Goal: Information Seeking & Learning: Compare options

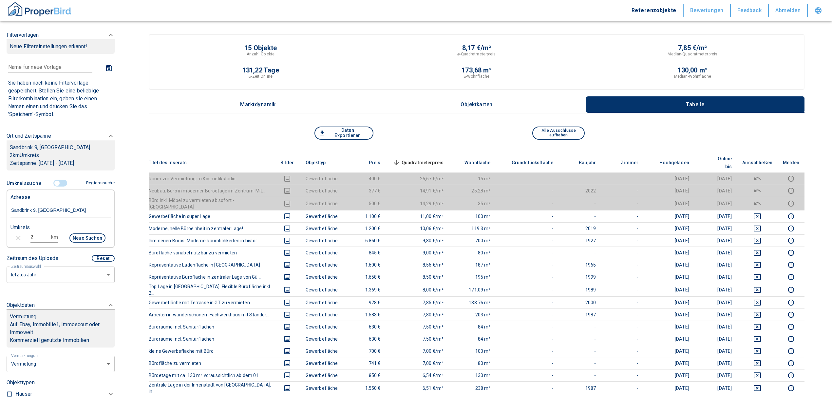
scroll to position [100, 0]
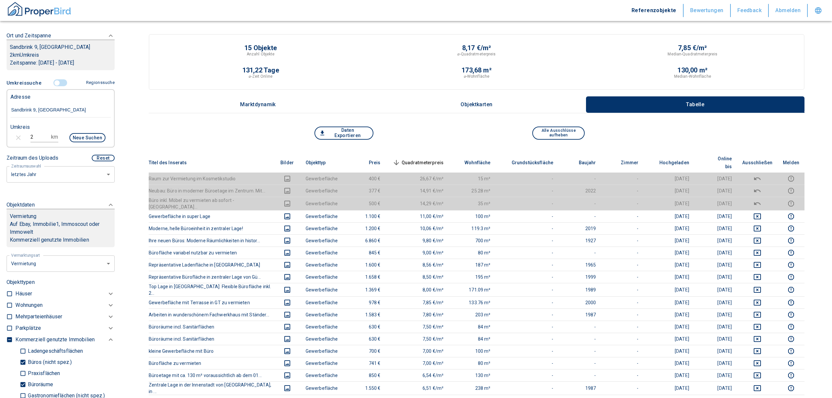
click at [61, 109] on input "Sandbrink 9, [GEOGRAPHIC_DATA]" at bounding box center [60, 110] width 100 height 15
click at [55, 81] on input "controlled" at bounding box center [57, 82] width 20 height 7
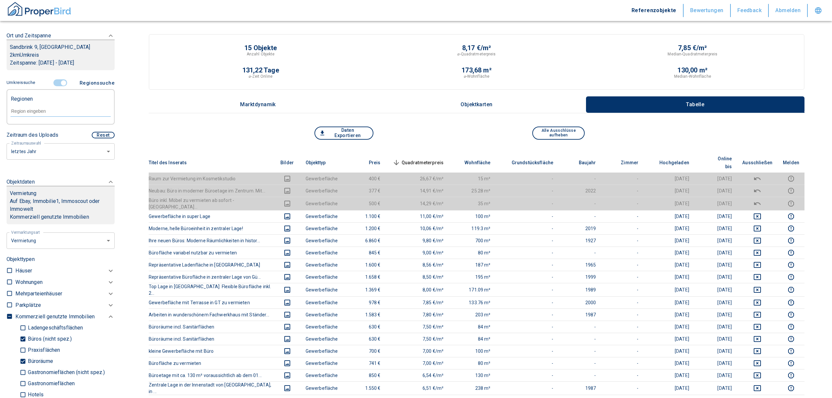
click at [60, 81] on input "controlled" at bounding box center [64, 82] width 20 height 7
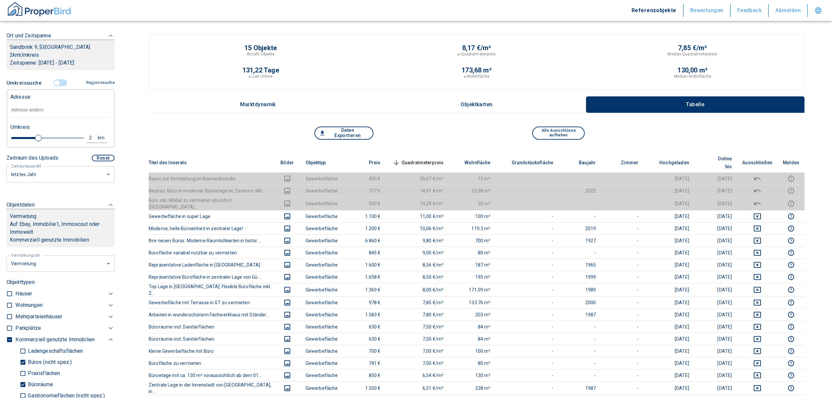
click at [31, 110] on input "text" at bounding box center [60, 110] width 100 height 15
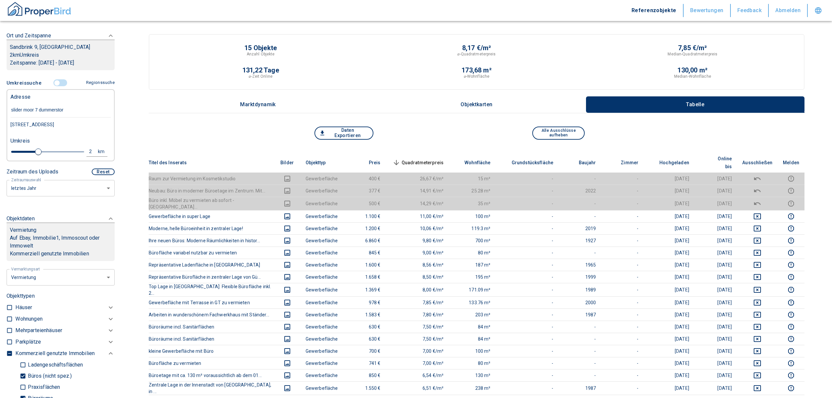
type input "slider moor 7 dummerstorf"
click at [36, 121] on div "[STREET_ADDRESS]" at bounding box center [60, 125] width 100 height 14
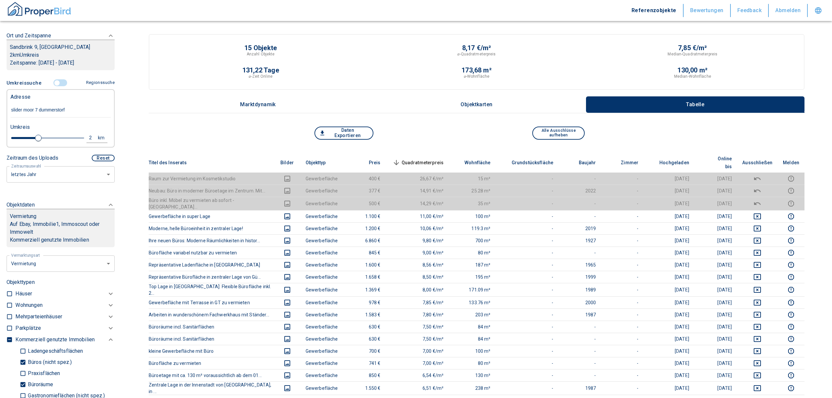
type input "2020"
type input "999999990"
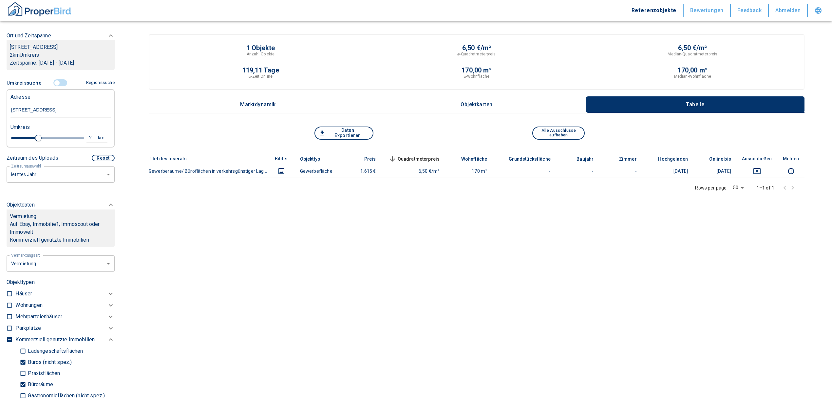
type input "[STREET_ADDRESS]"
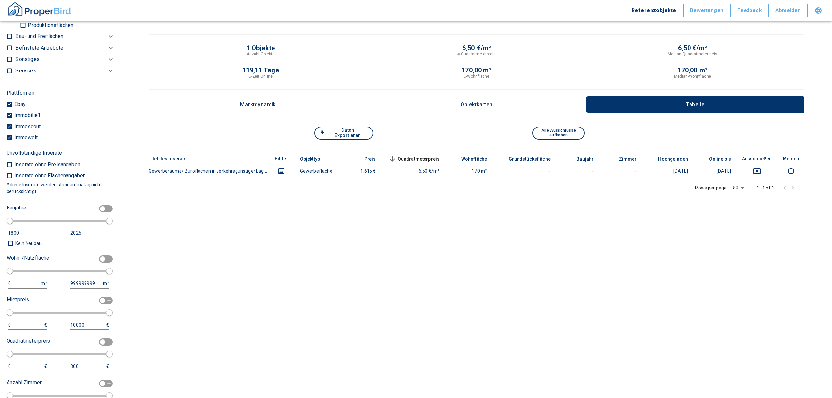
scroll to position [319, 0]
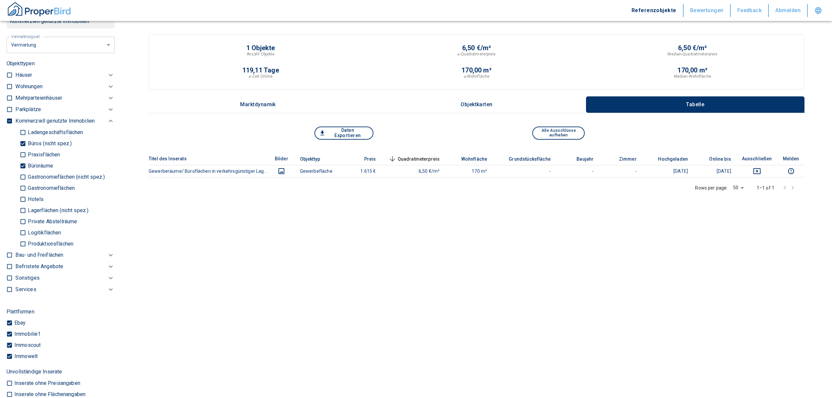
click at [20, 163] on input "Büroräume" at bounding box center [23, 165] width 7 height 11
checkbox input "false"
type input "2020"
type input "999999990"
click at [24, 140] on input "Büros (nicht spez.)" at bounding box center [23, 143] width 7 height 11
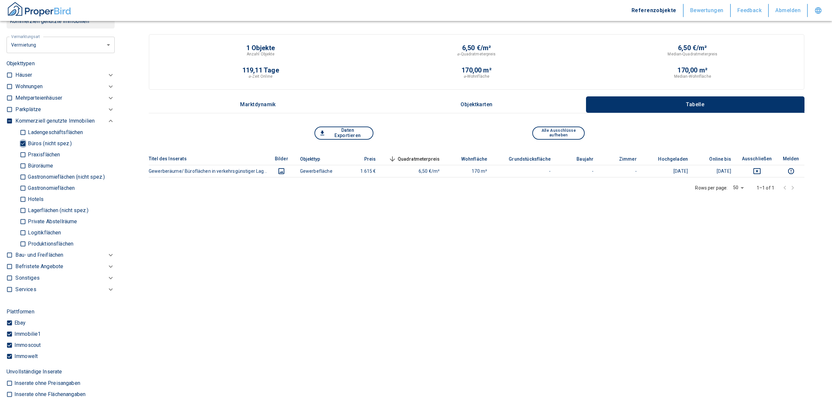
checkbox input "false"
type input "2020"
type input "999999990"
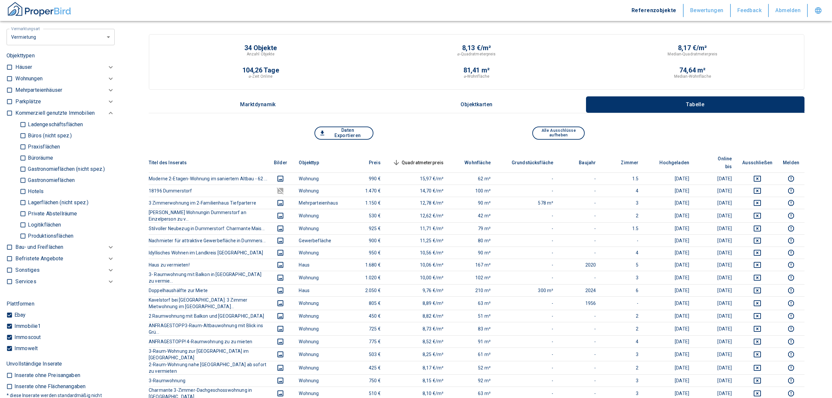
click at [22, 221] on input "Logitikflächen" at bounding box center [23, 224] width 7 height 11
checkbox input "true"
type input "2020"
type input "999999990"
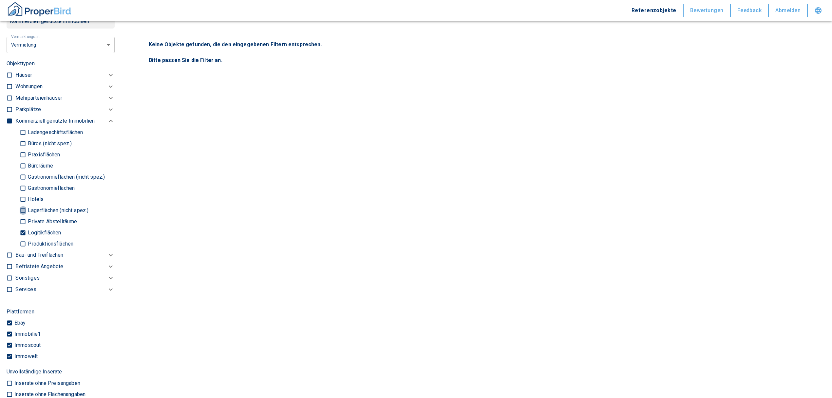
click at [21, 205] on input "Lagerflächen (nicht spez.)" at bounding box center [23, 209] width 7 height 11
checkbox input "true"
type input "2020"
type input "999999990"
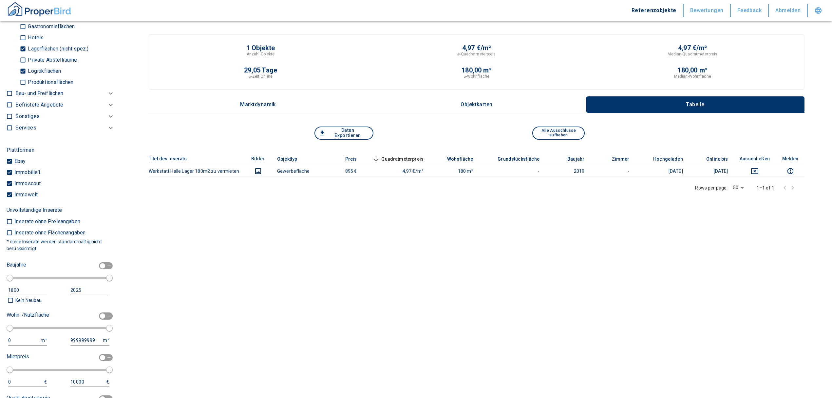
scroll to position [611, 0]
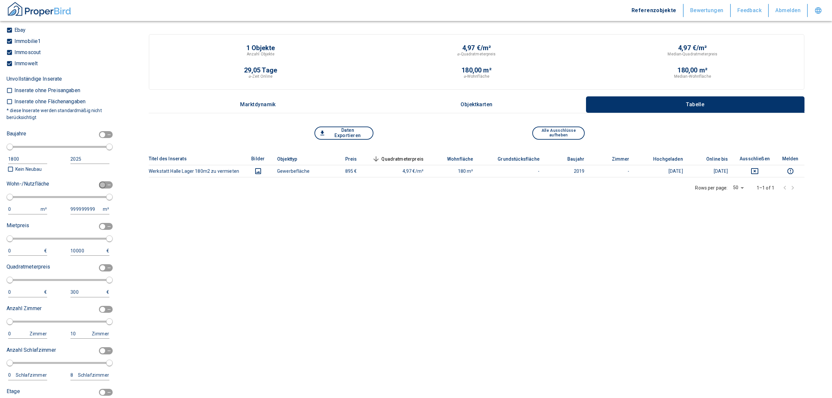
click at [95, 185] on input "checkbox" at bounding box center [103, 184] width 20 height 7
checkbox input "true"
type input "2020"
type input "50"
type input "150"
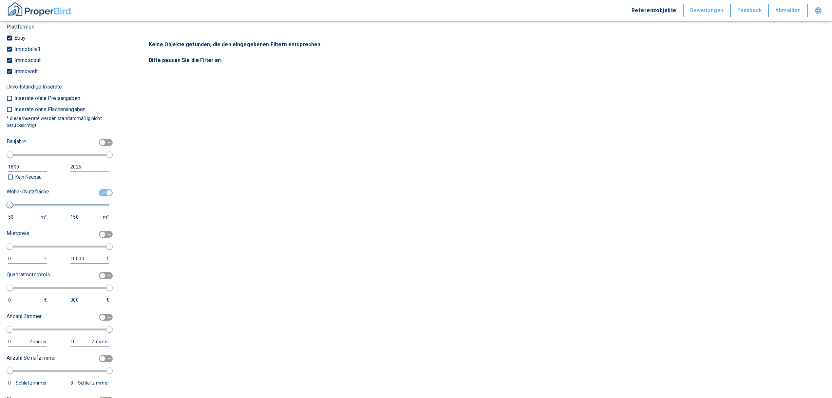
click at [23, 211] on div "Wohn-/Nutzfläche 50 m² 150 m²" at bounding box center [58, 204] width 103 height 36
click at [19, 214] on div "50" at bounding box center [21, 217] width 26 height 8
click at [19, 214] on input "50" at bounding box center [23, 217] width 30 height 10
click at [0, 213] on html "Referenzobjekte Bewertungen Feedback Abmelden Filtervorlagen Neue Filtereinstel…" at bounding box center [416, 199] width 832 height 398
type input "1000"
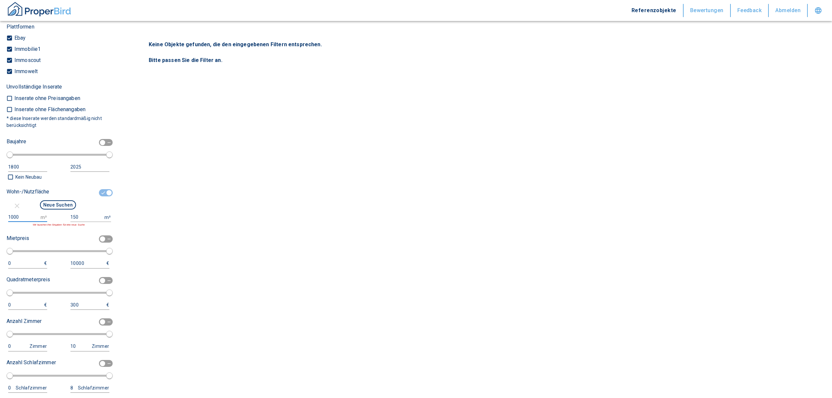
click at [74, 214] on input "150" at bounding box center [85, 217] width 31 height 10
drag, startPoint x: 75, startPoint y: 216, endPoint x: 59, endPoint y: 212, distance: 16.1
click at [59, 212] on div "1000 m² 150 m² Wir tauschen ihre Eingaben für eine neue Suche" at bounding box center [58, 219] width 103 height 14
type input "999999999"
click at [66, 206] on button "Neue Suchen" at bounding box center [58, 204] width 36 height 9
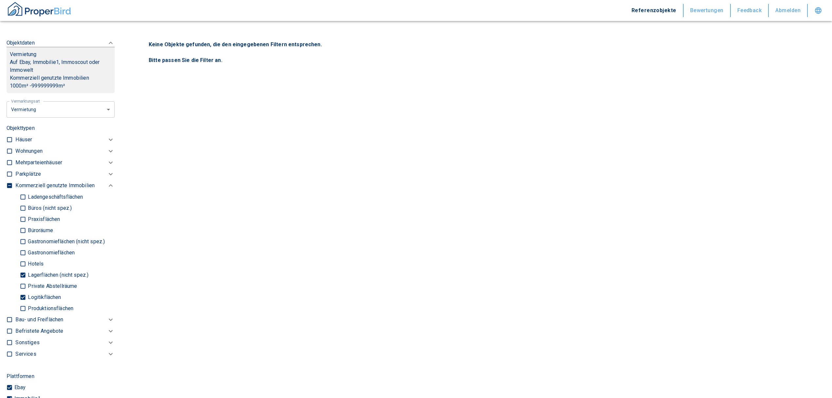
scroll to position [131, 0]
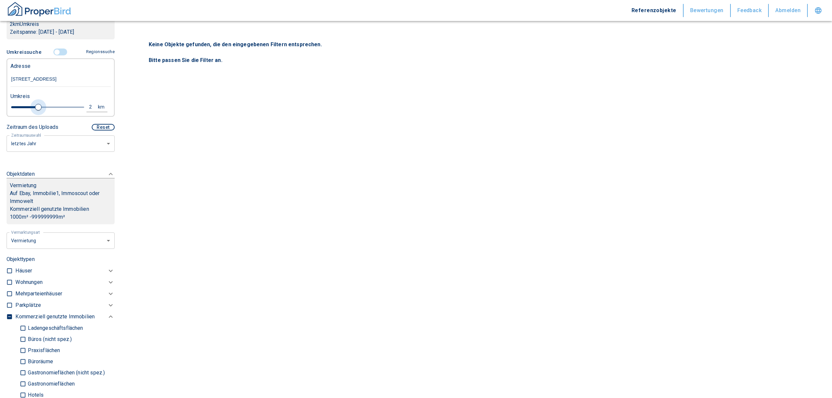
type input "2020"
type input "2.2"
type input "2020"
type input "3.8"
type input "2020"
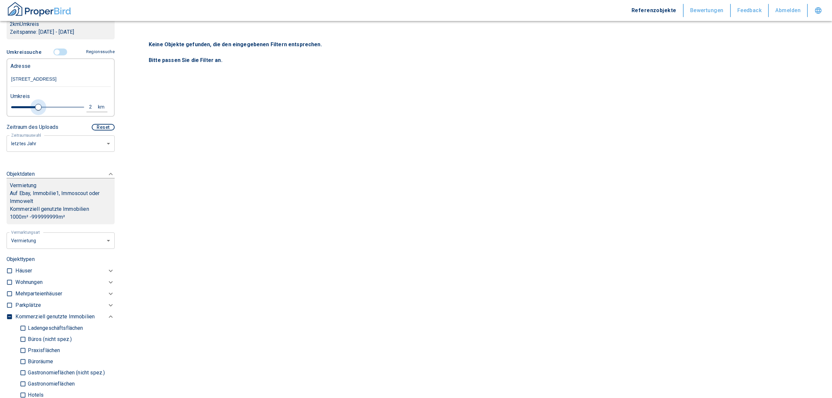
type input "5"
drag, startPoint x: 36, startPoint y: 105, endPoint x: 96, endPoint y: 99, distance: 60.6
click at [96, 99] on div "Umkreis 5 km" at bounding box center [58, 102] width 100 height 26
type input "2020"
click at [90, 106] on div "5" at bounding box center [94, 107] width 12 height 8
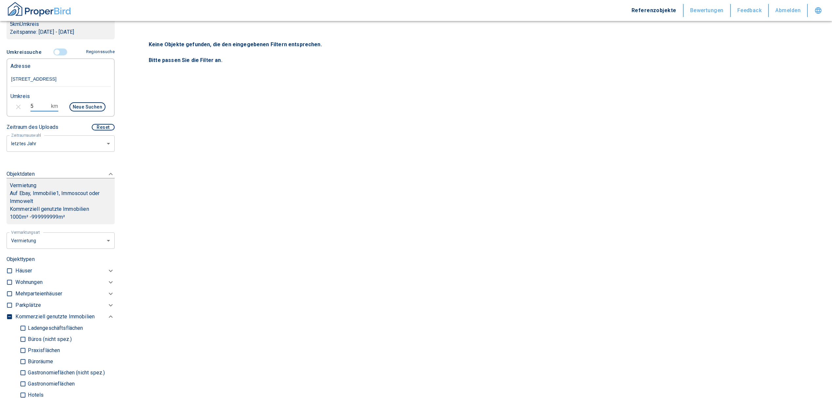
drag, startPoint x: 38, startPoint y: 108, endPoint x: 14, endPoint y: 100, distance: 25.3
click at [17, 103] on div "5 km Neue Suchen" at bounding box center [55, 108] width 100 height 16
type input "10"
click at [74, 109] on button "Neue Suchen" at bounding box center [87, 106] width 36 height 9
type input "2020"
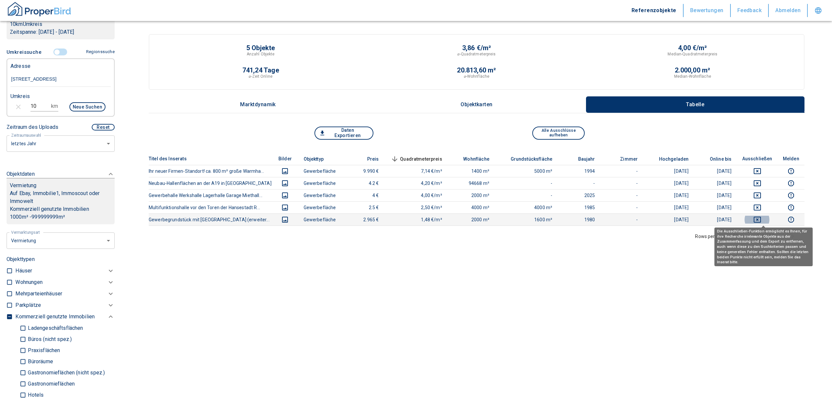
click at [761, 219] on icon "deselect this listing" at bounding box center [757, 220] width 7 height 6
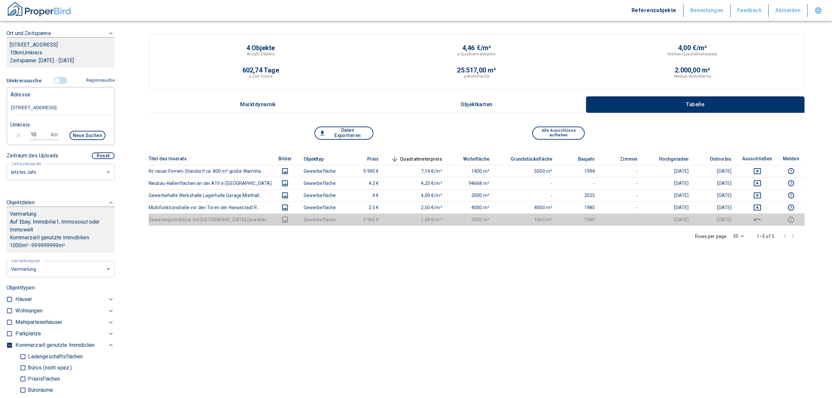
scroll to position [87, 0]
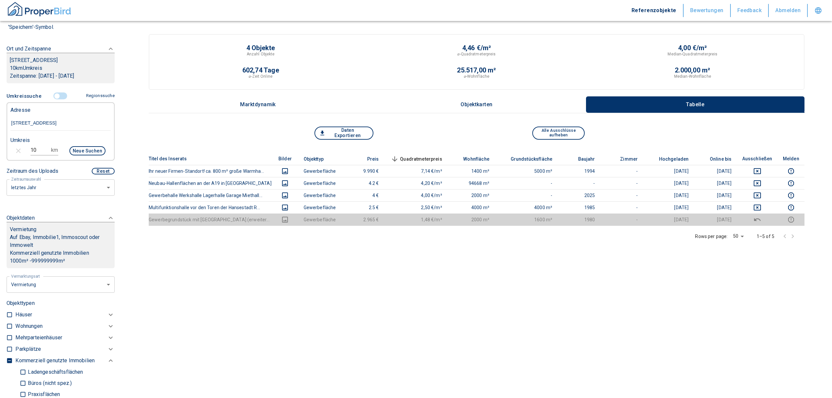
click at [37, 148] on input "10" at bounding box center [39, 150] width 18 height 10
type input "1"
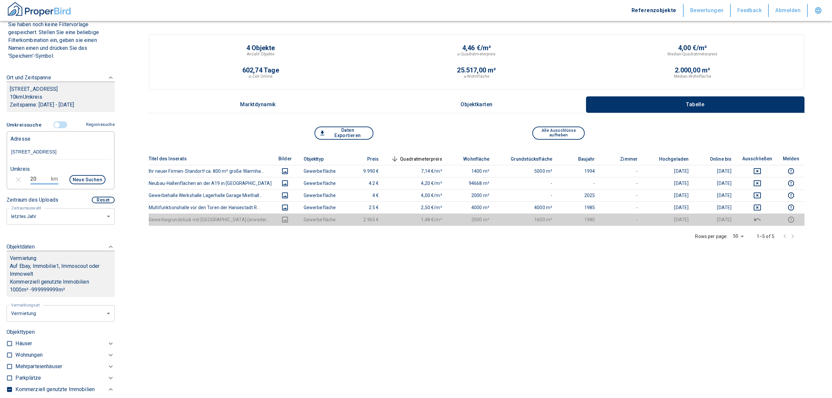
scroll to position [44, 0]
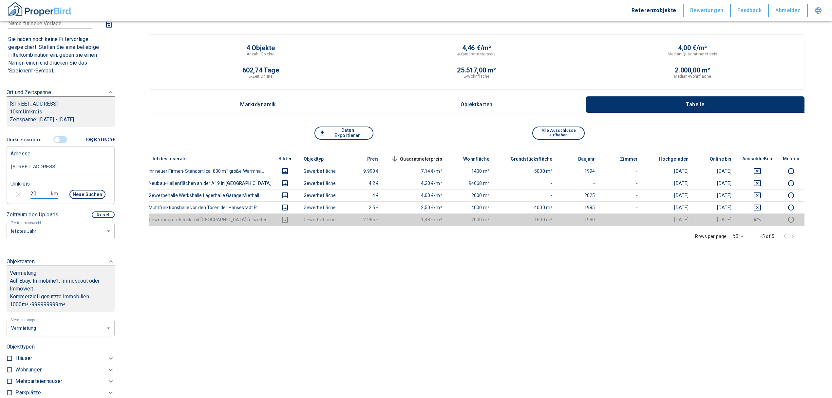
type input "20"
click at [93, 196] on button "Neue Suchen" at bounding box center [87, 194] width 36 height 9
type input "2020"
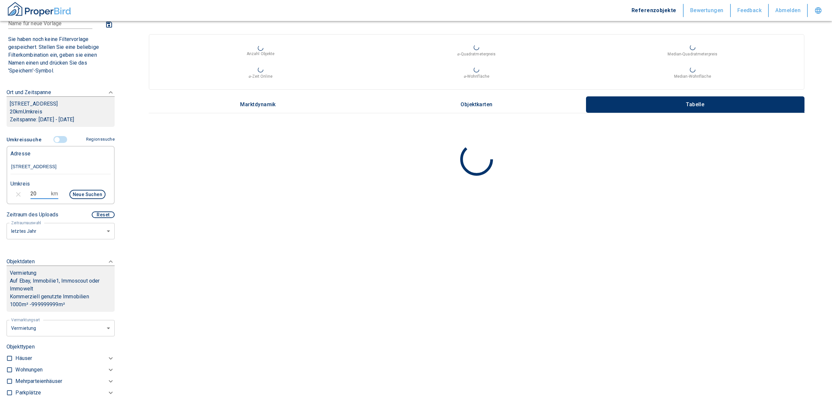
drag, startPoint x: 18, startPoint y: 192, endPoint x: 12, endPoint y: 192, distance: 5.6
click at [12, 192] on div "20 km Neue Suchen" at bounding box center [55, 195] width 100 height 16
type input "15"
click at [87, 197] on button "Neue Suchen" at bounding box center [87, 194] width 36 height 9
type input "2020"
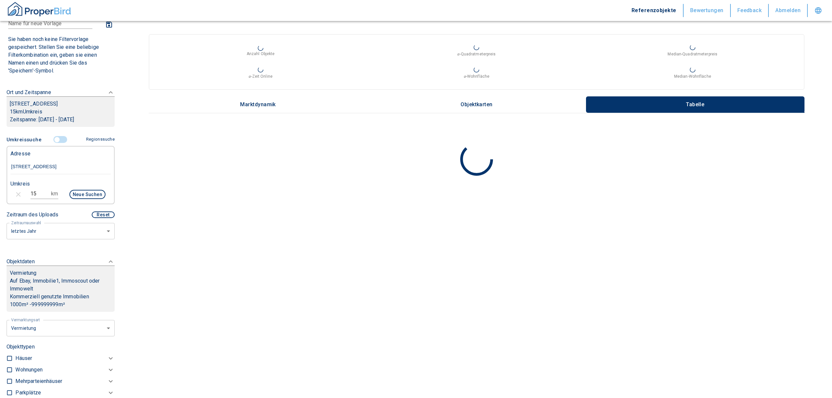
click at [39, 193] on input "15" at bounding box center [39, 193] width 18 height 10
type input "10"
click at [82, 197] on button "Neue Suchen" at bounding box center [87, 194] width 36 height 9
type input "2020"
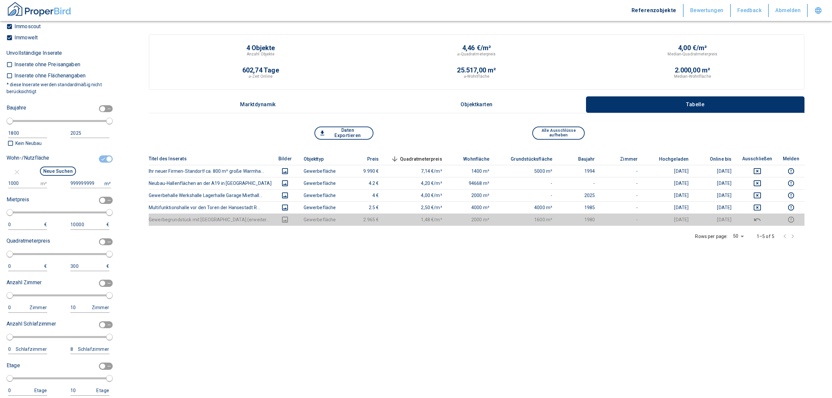
scroll to position [611, 0]
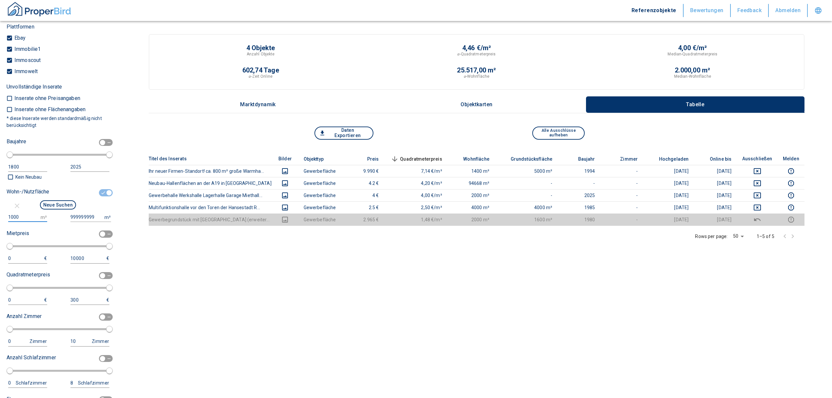
drag, startPoint x: 22, startPoint y: 214, endPoint x: -16, endPoint y: 218, distance: 37.5
click at [0, 218] on html "Referenzobjekte Bewertungen Feedback Abmelden Filtervorlagen Neue Filtereinstel…" at bounding box center [416, 225] width 832 height 451
type input "500"
click at [62, 203] on button "Neue Suchen" at bounding box center [58, 204] width 36 height 9
type input "2020"
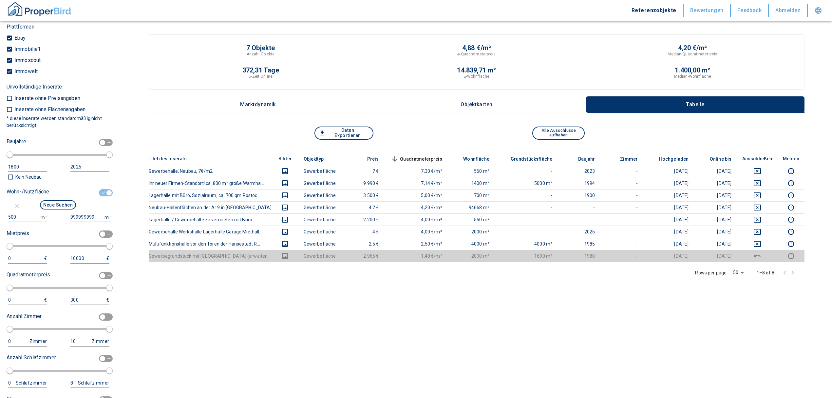
click at [104, 191] on input "checkbox" at bounding box center [109, 192] width 20 height 7
checkbox input "false"
type input "2020"
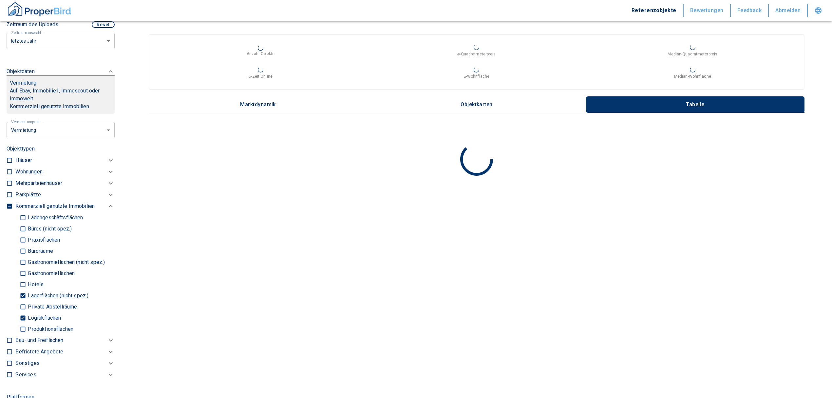
scroll to position [218, 0]
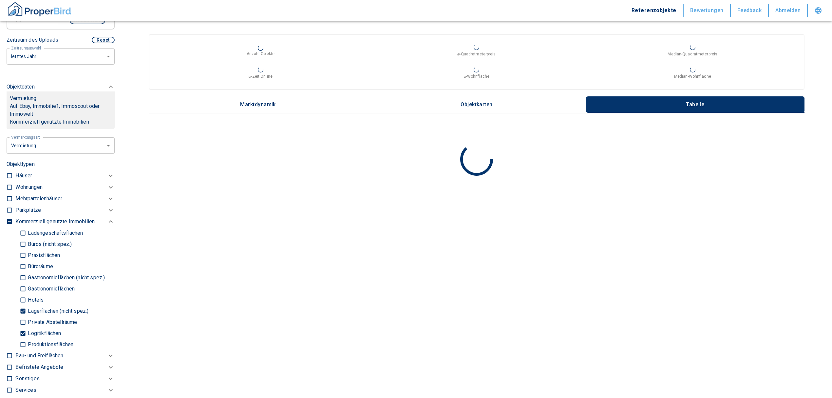
click at [23, 307] on input "Lagerflächen (nicht spez.)" at bounding box center [23, 310] width 7 height 11
checkbox input "false"
type input "2020"
type input "999999990"
click at [24, 334] on input "Logitikflächen" at bounding box center [23, 332] width 7 height 11
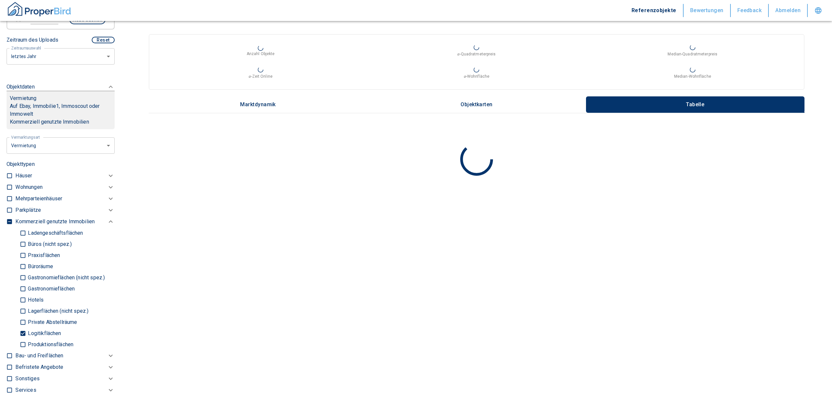
checkbox input "false"
type input "2020"
type input "999999990"
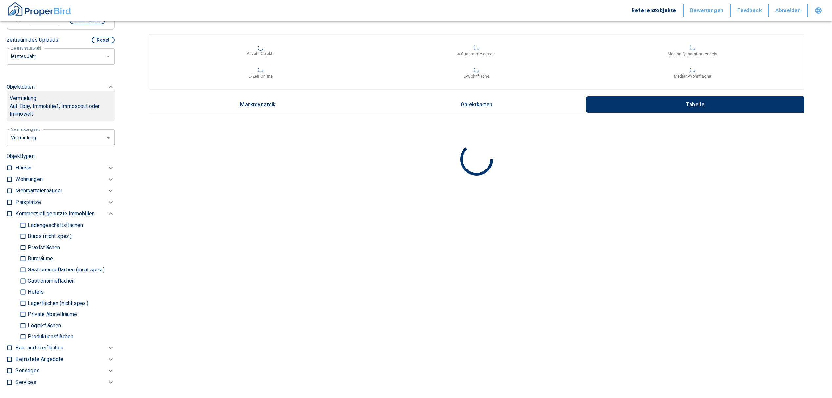
click at [22, 235] on input "Büros (nicht spez.)" at bounding box center [23, 235] width 7 height 11
checkbox input "true"
type input "2020"
type input "999999990"
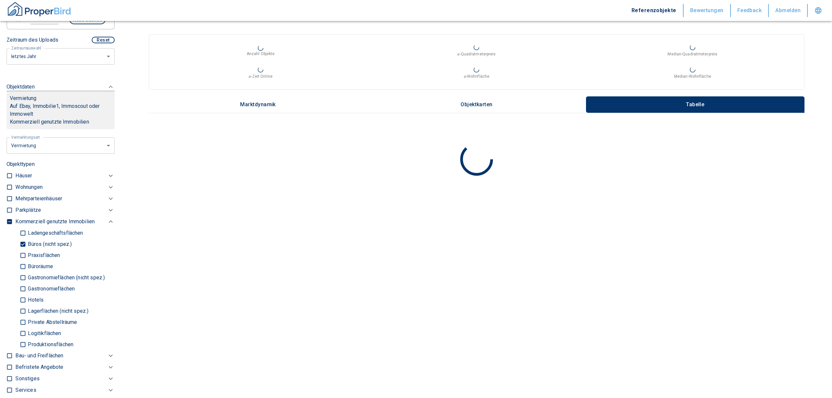
click at [22, 265] on input "Büroräume" at bounding box center [23, 266] width 7 height 11
checkbox input "true"
type input "2020"
type input "999999990"
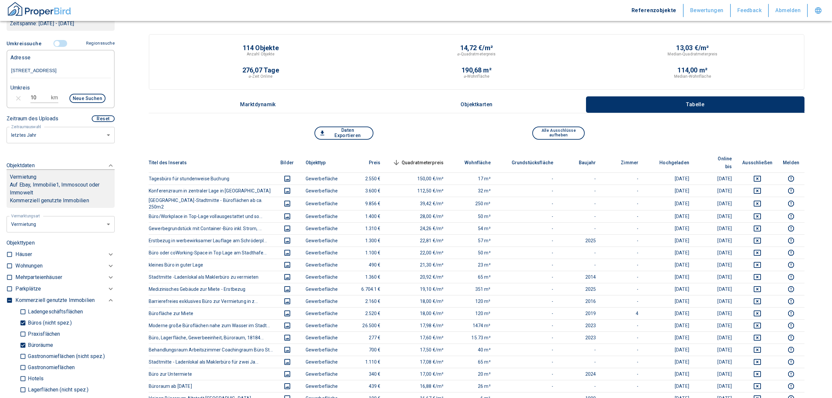
scroll to position [87, 0]
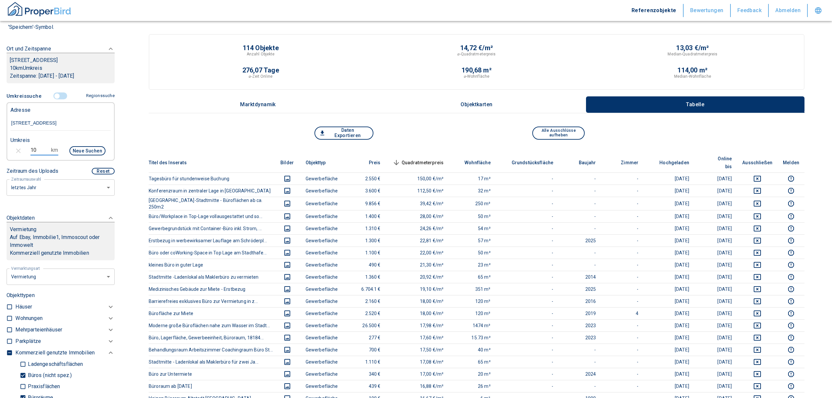
drag, startPoint x: 37, startPoint y: 150, endPoint x: 17, endPoint y: 144, distance: 20.1
click at [17, 144] on div "10 km Neue Suchen" at bounding box center [55, 152] width 100 height 16
type input "5"
click at [83, 150] on button "Neue Suchen" at bounding box center [87, 150] width 36 height 9
type input "2020"
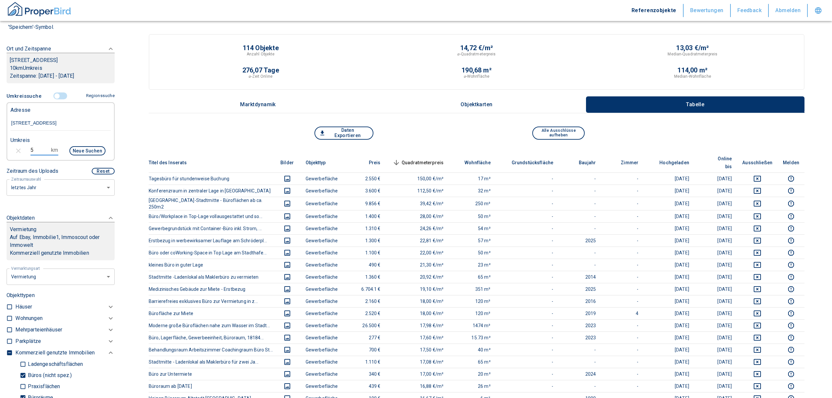
type input "999999990"
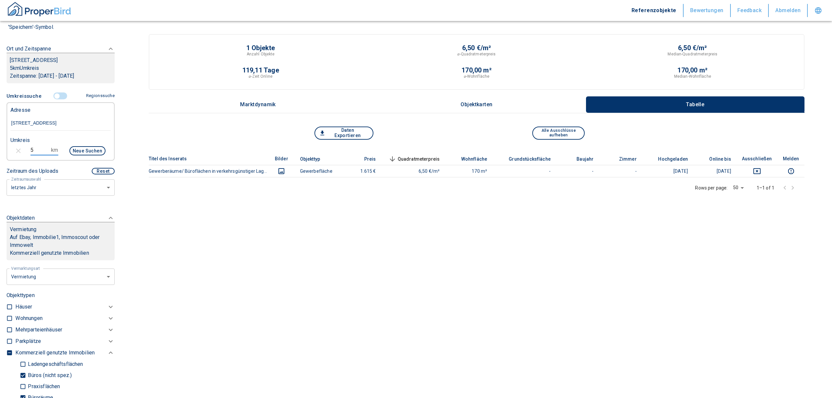
click at [17, 147] on div "5 km Neue Suchen" at bounding box center [55, 152] width 100 height 16
type input "8"
click at [84, 145] on div "Neue Suchen" at bounding box center [85, 152] width 42 height 16
click at [82, 147] on button "Neue Suchen" at bounding box center [87, 150] width 36 height 9
type input "2020"
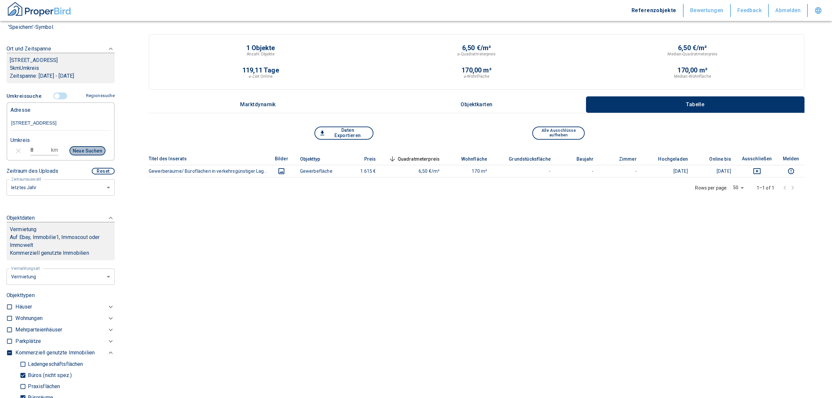
type input "999999990"
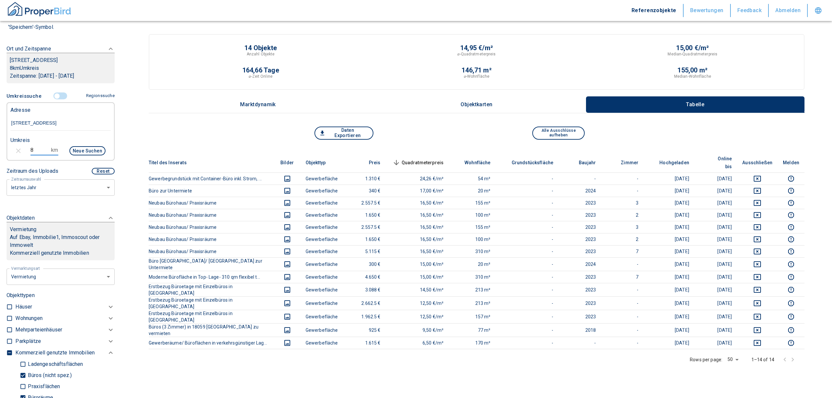
drag, startPoint x: 33, startPoint y: 151, endPoint x: 26, endPoint y: 150, distance: 6.9
click at [26, 150] on div "8 km Neue Suchen" at bounding box center [55, 152] width 100 height 16
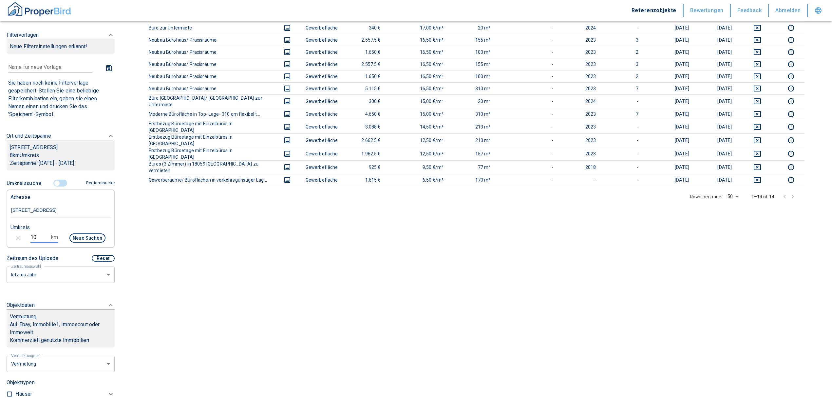
type input "10"
click at [91, 235] on button "Neue Suchen" at bounding box center [87, 237] width 36 height 9
type input "2020"
type input "999999990"
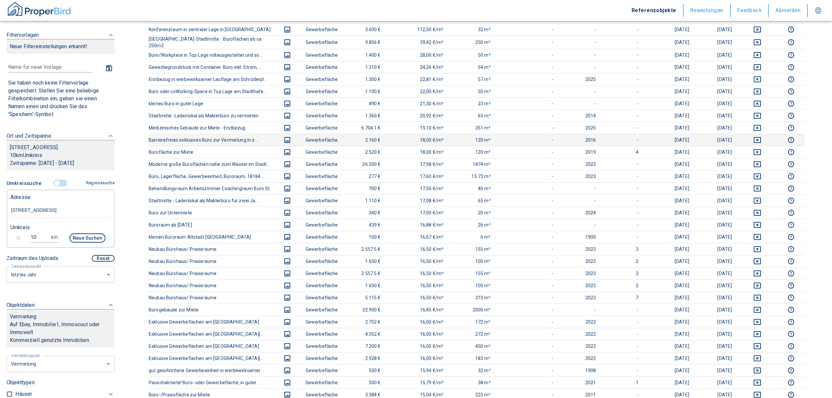
scroll to position [87, 0]
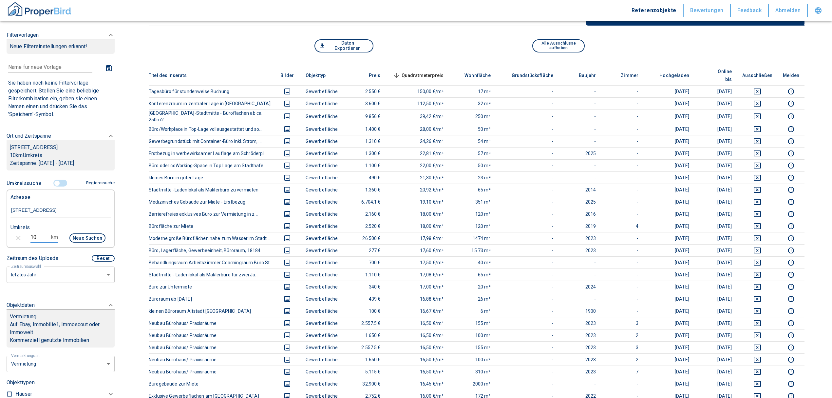
drag, startPoint x: 35, startPoint y: 238, endPoint x: 25, endPoint y: 234, distance: 10.6
click at [25, 234] on div "10 km Neue Suchen" at bounding box center [55, 239] width 100 height 16
type input "8"
click at [74, 235] on button "Neue Suchen" at bounding box center [87, 237] width 36 height 9
type input "2020"
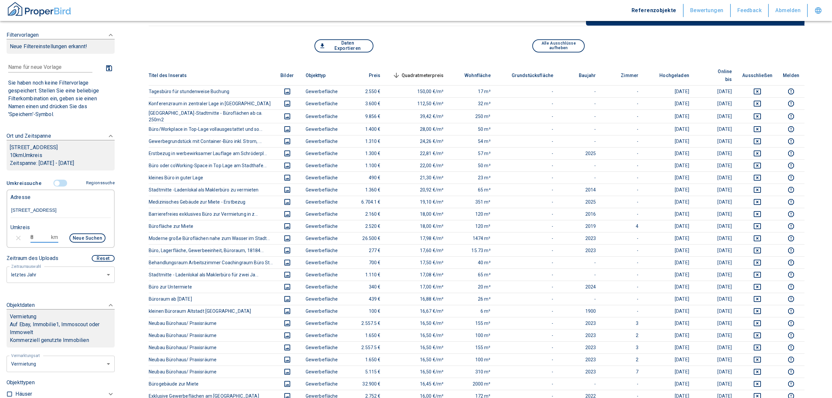
type input "999999990"
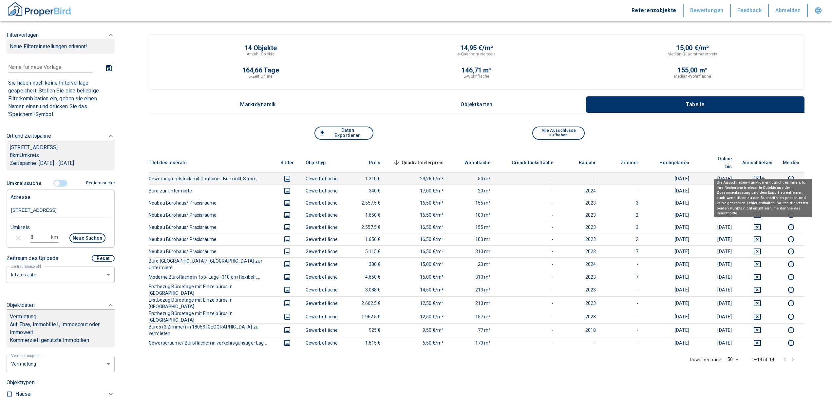
click at [762, 175] on icon "deselect this listing" at bounding box center [758, 179] width 8 height 8
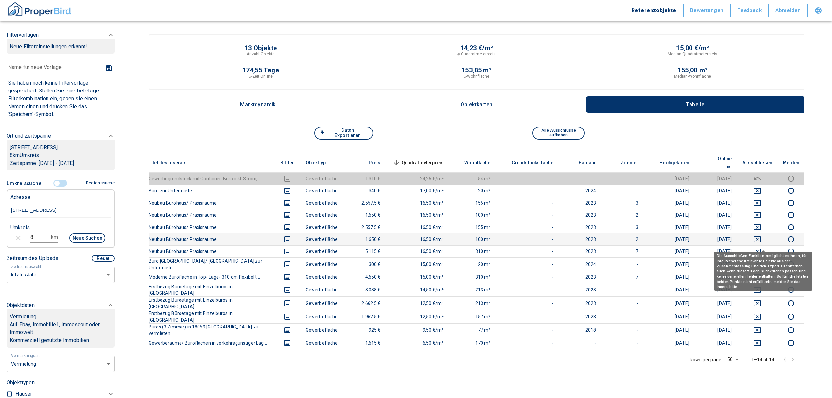
drag, startPoint x: 759, startPoint y: 242, endPoint x: 761, endPoint y: 234, distance: 8.7
click at [759, 247] on icon "deselect this listing" at bounding box center [758, 251] width 8 height 8
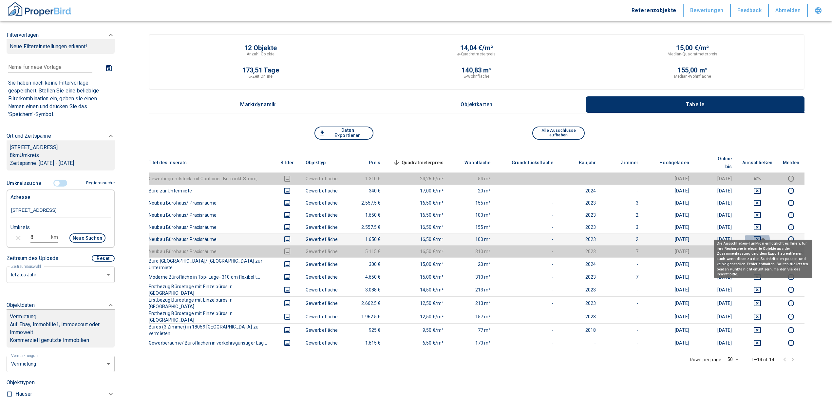
click at [762, 235] on icon "deselect this listing" at bounding box center [758, 239] width 8 height 8
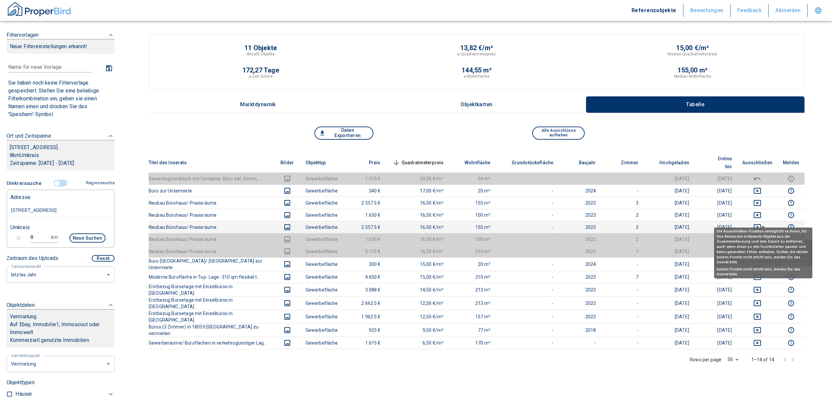
drag, startPoint x: 763, startPoint y: 218, endPoint x: 762, endPoint y: 210, distance: 8.0
click at [762, 223] on icon "deselect this listing" at bounding box center [758, 227] width 8 height 8
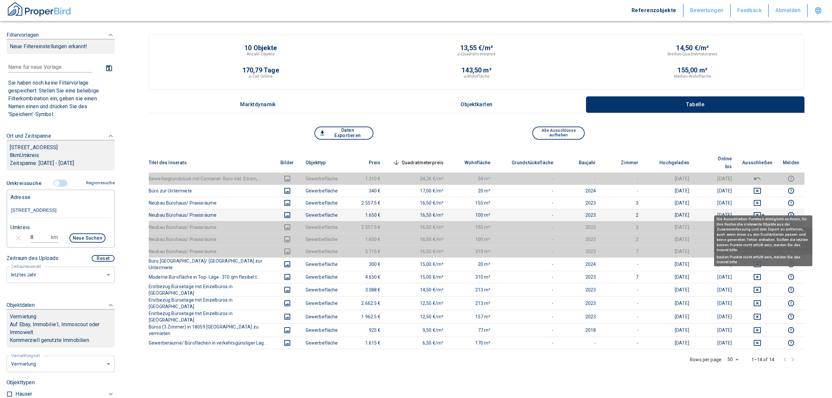
click at [760, 211] on icon "deselect this listing" at bounding box center [758, 215] width 8 height 8
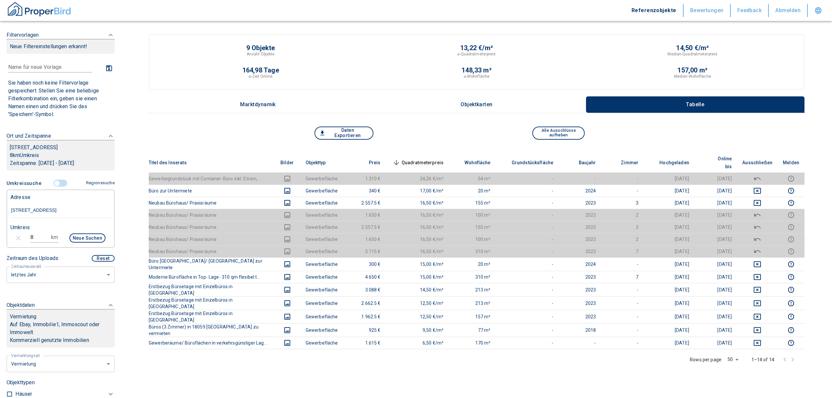
click at [763, 245] on td at bounding box center [757, 251] width 41 height 12
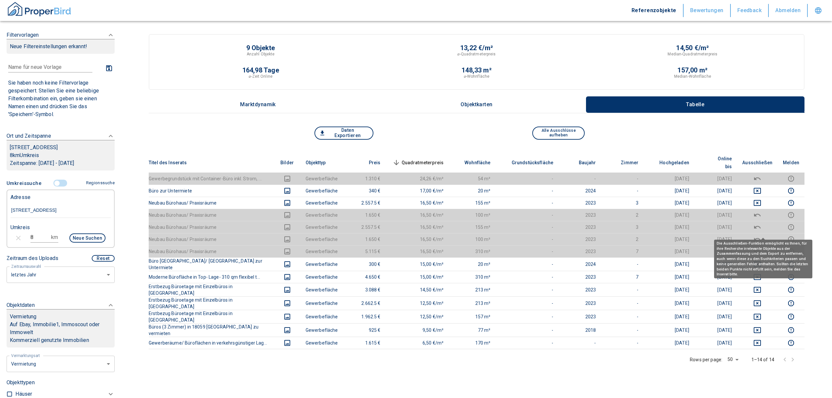
click at [761, 235] on icon "deselect this listing" at bounding box center [758, 239] width 8 height 8
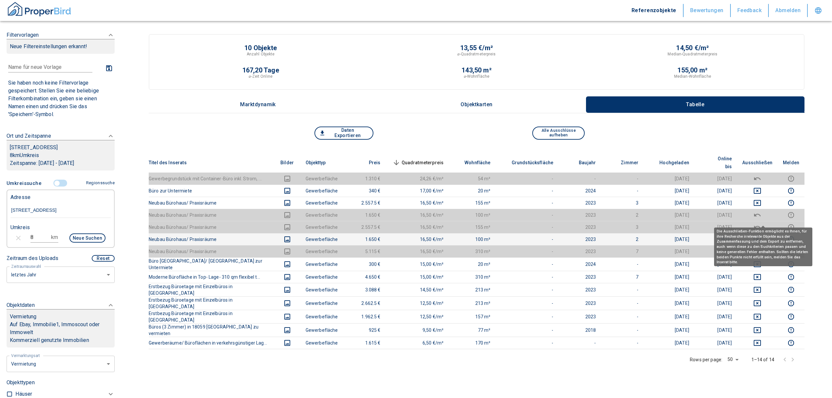
click at [762, 223] on icon "deselect this listing" at bounding box center [758, 227] width 8 height 8
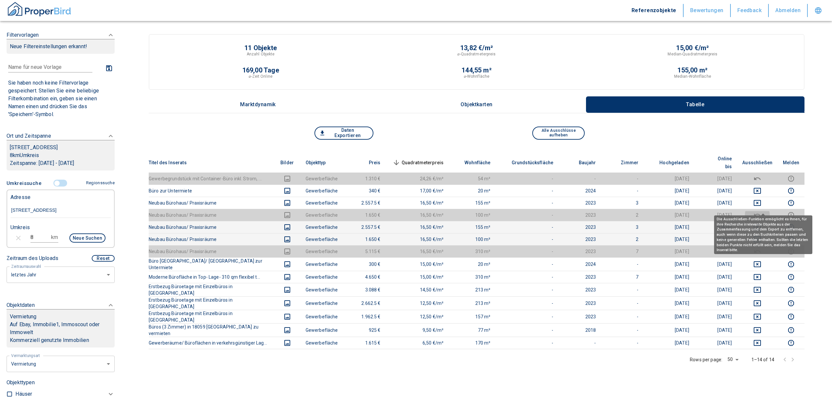
click at [760, 211] on icon "deselect this listing" at bounding box center [758, 215] width 8 height 8
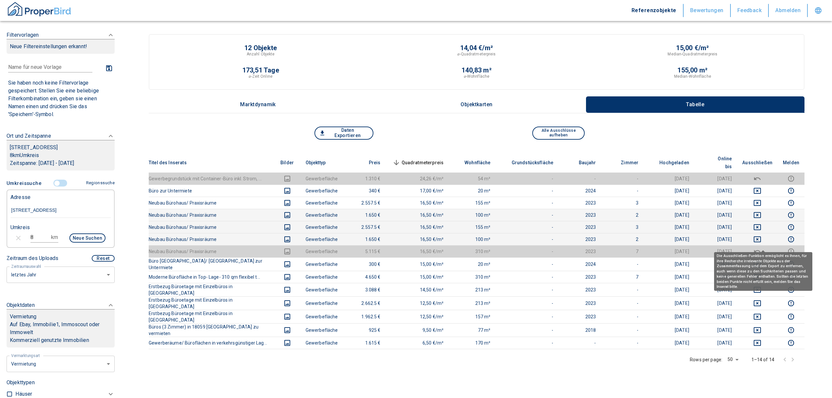
click at [762, 247] on icon "deselect this listing" at bounding box center [758, 251] width 8 height 8
